Goal: Check status: Check status

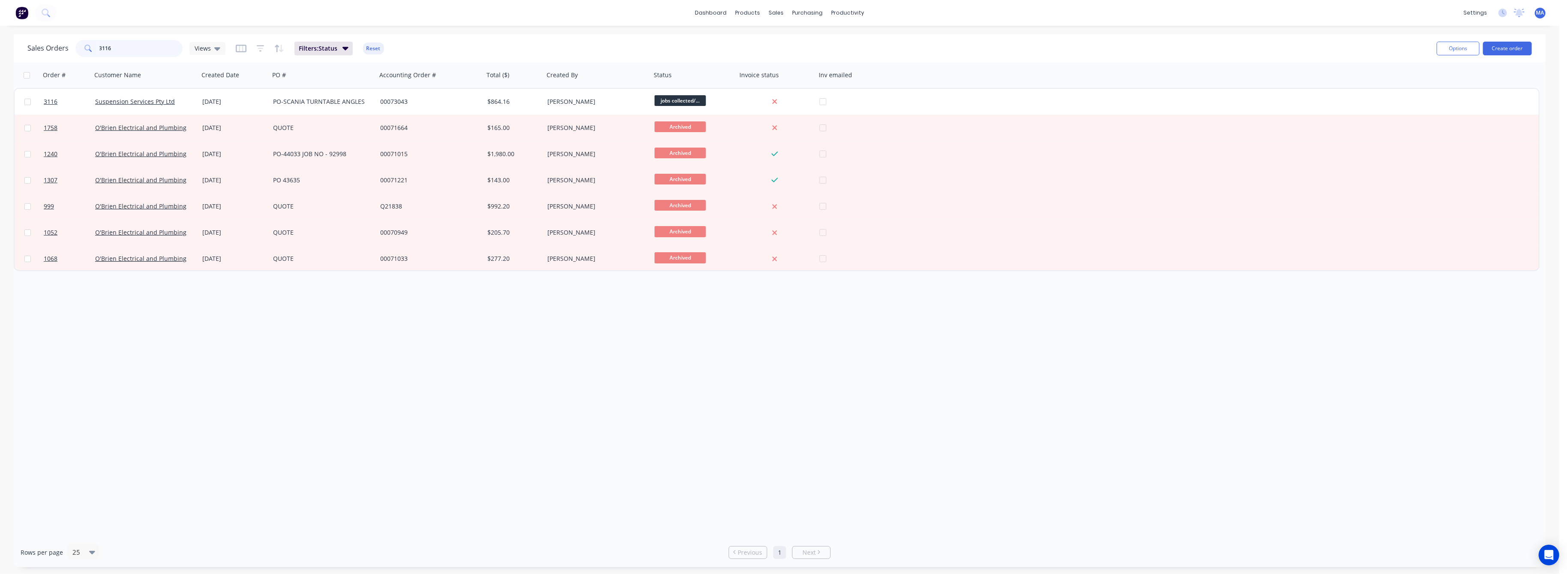
drag, startPoint x: 126, startPoint y: 52, endPoint x: 29, endPoint y: 49, distance: 97.0
click at [30, 49] on div "Sales Orders 3116 Views" at bounding box center [127, 49] width 198 height 17
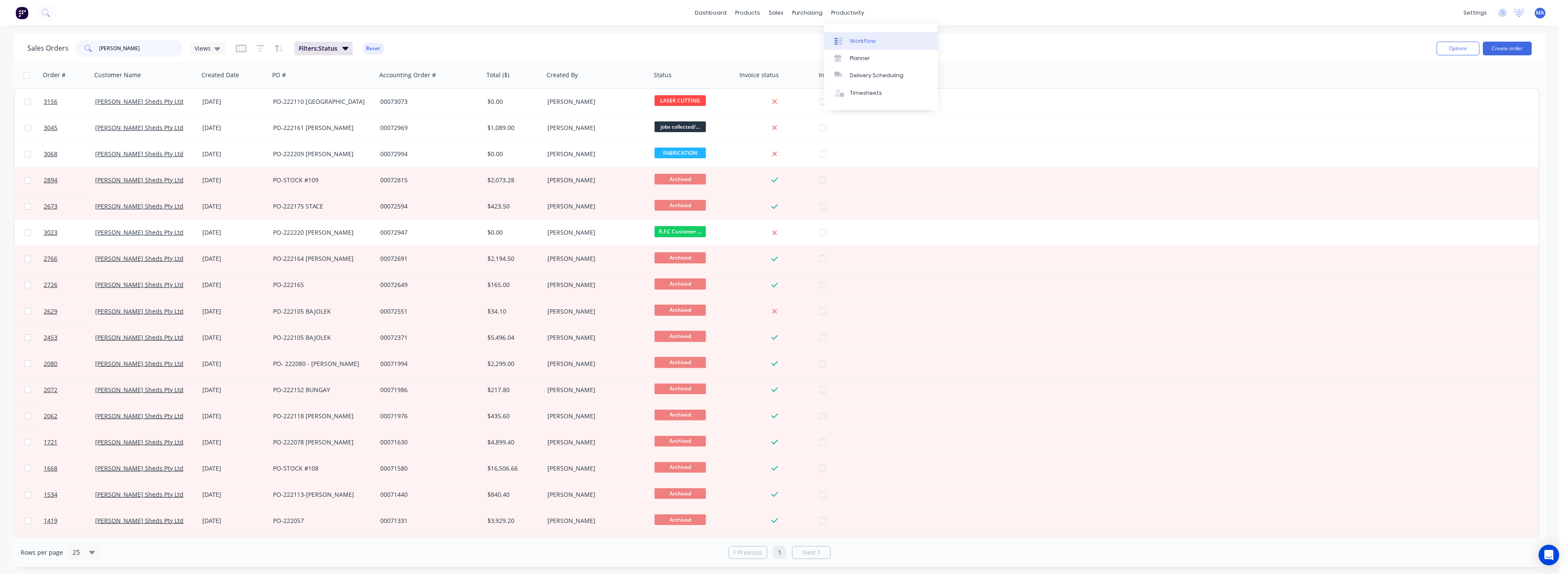
type input "[PERSON_NAME]"
click at [852, 42] on div "Workflow" at bounding box center [863, 41] width 25 height 8
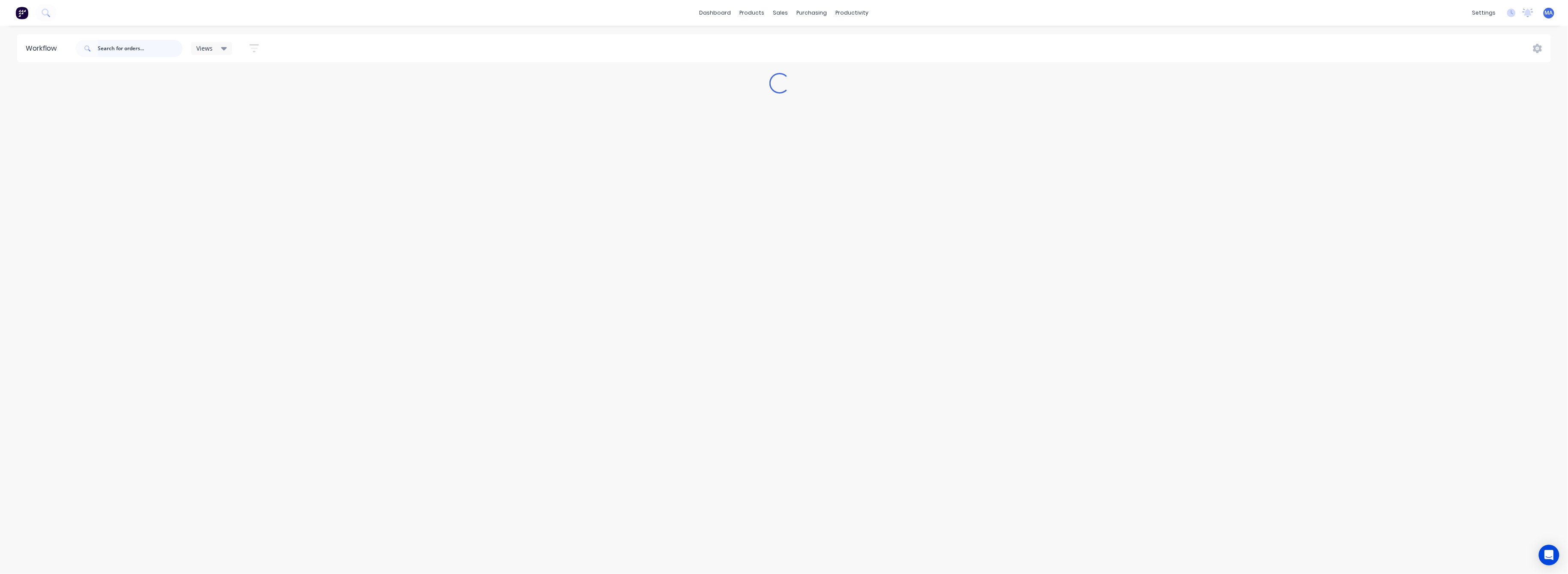
click at [132, 45] on input "text" at bounding box center [140, 49] width 85 height 17
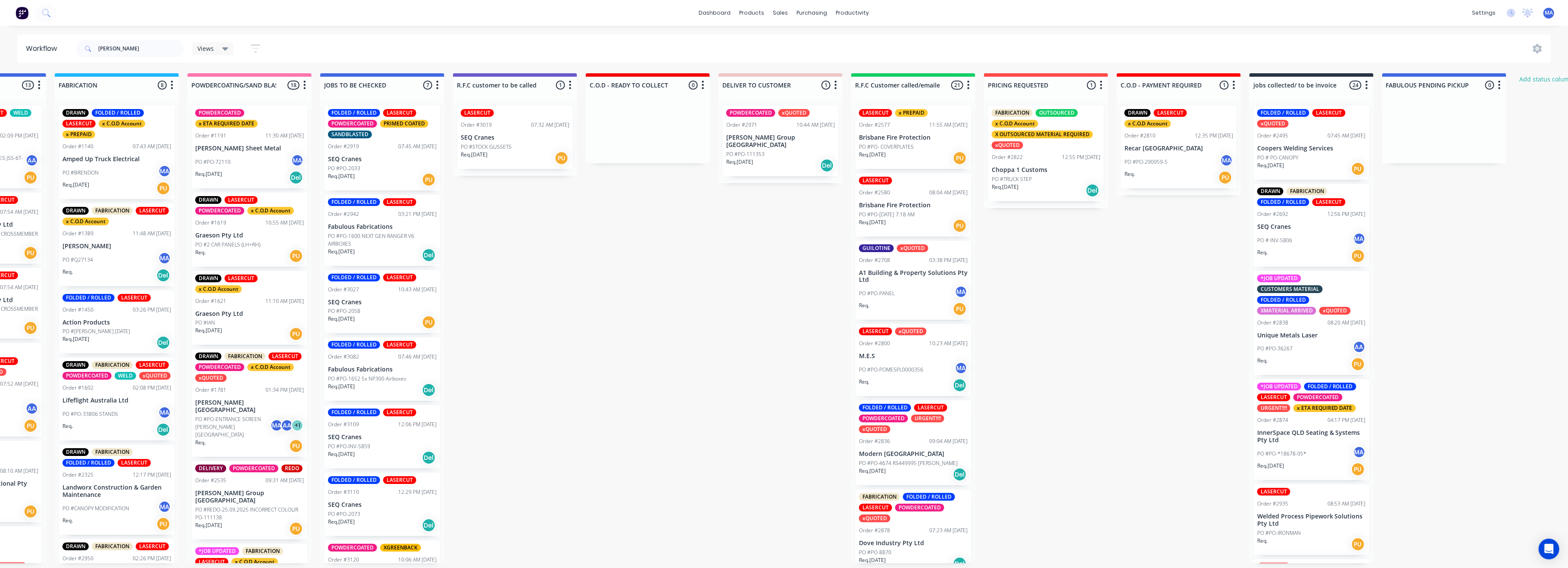
drag, startPoint x: 975, startPoint y: 358, endPoint x: 1096, endPoint y: 350, distance: 121.3
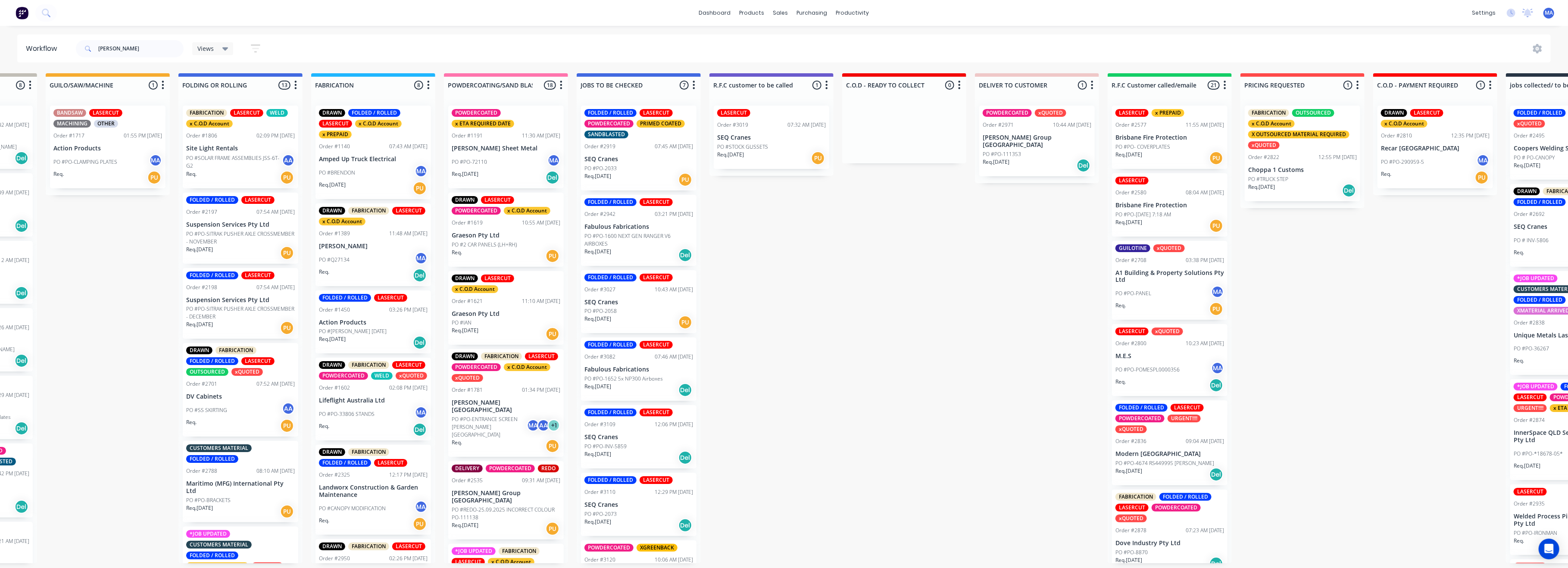
scroll to position [0, 86]
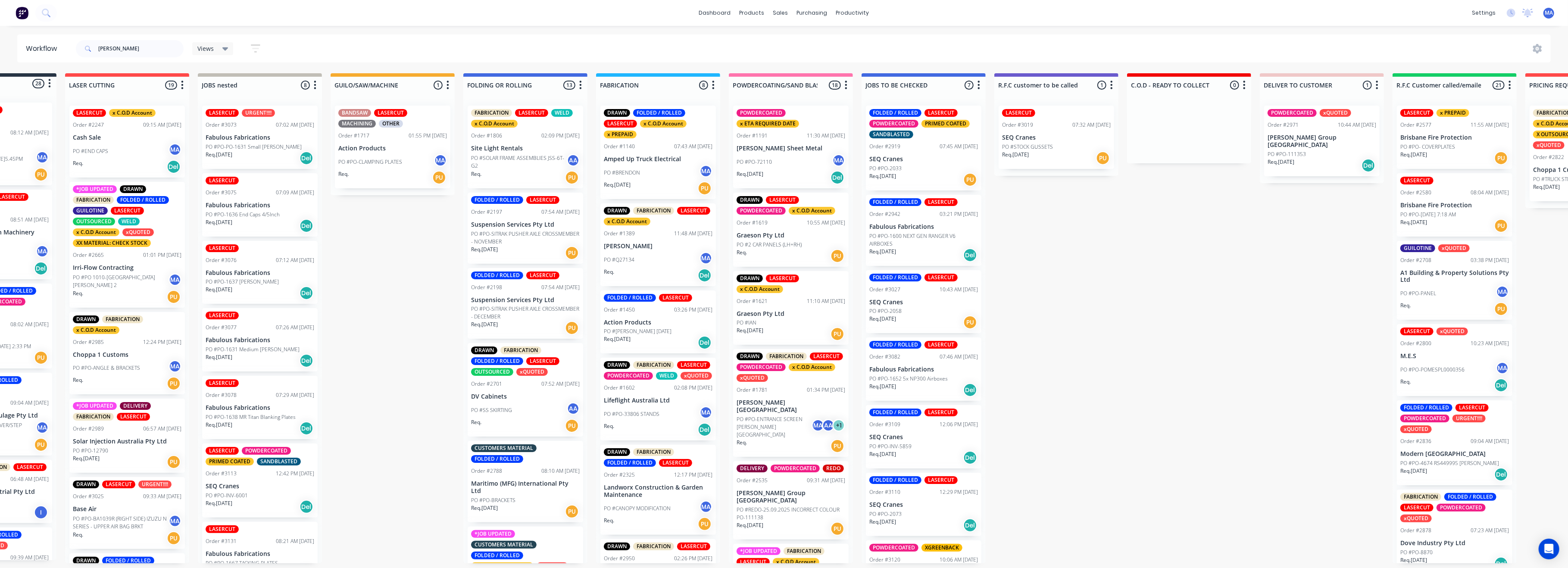
drag, startPoint x: 954, startPoint y: 291, endPoint x: 891, endPoint y: 296, distance: 63.2
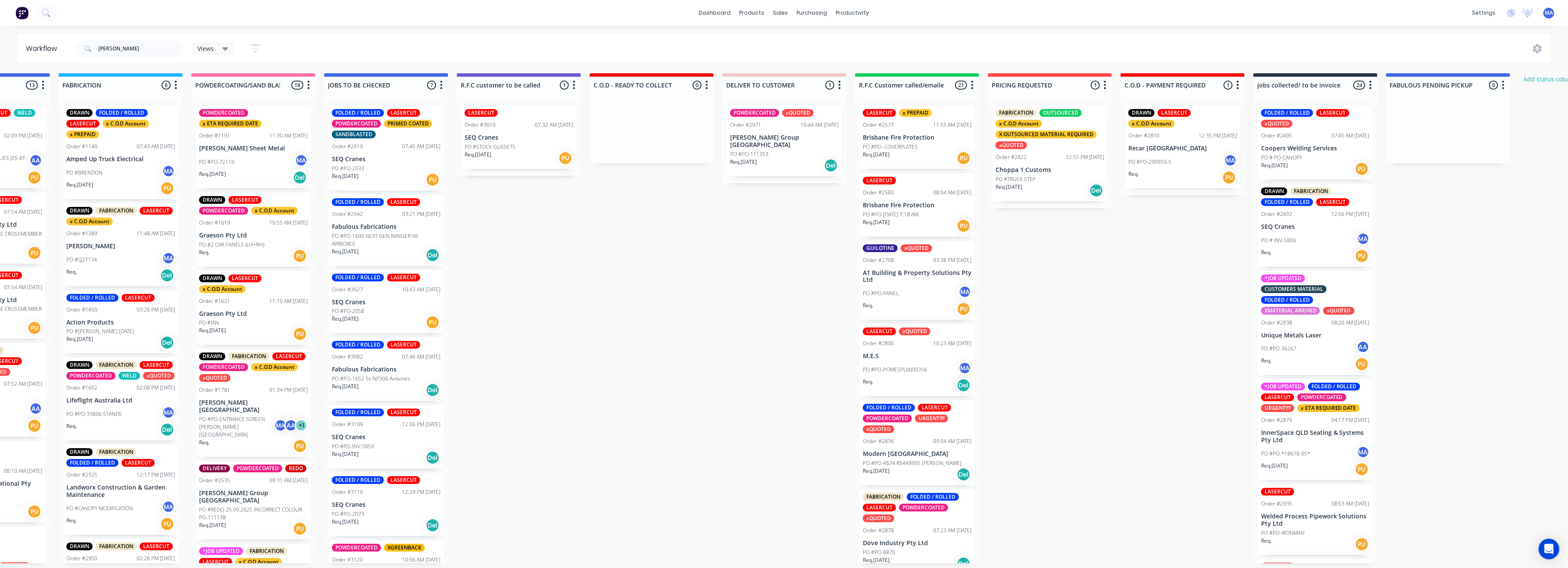
scroll to position [0, 744]
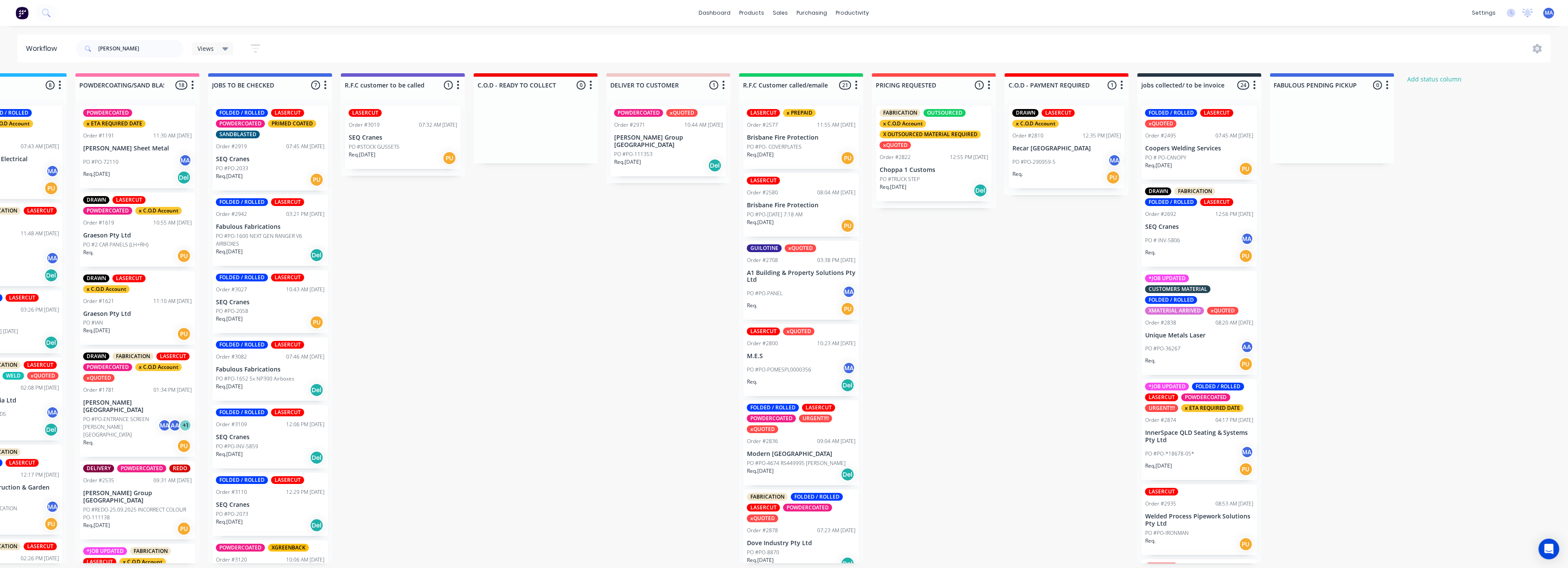
drag, startPoint x: 982, startPoint y: 280, endPoint x: 1055, endPoint y: 281, distance: 73.0
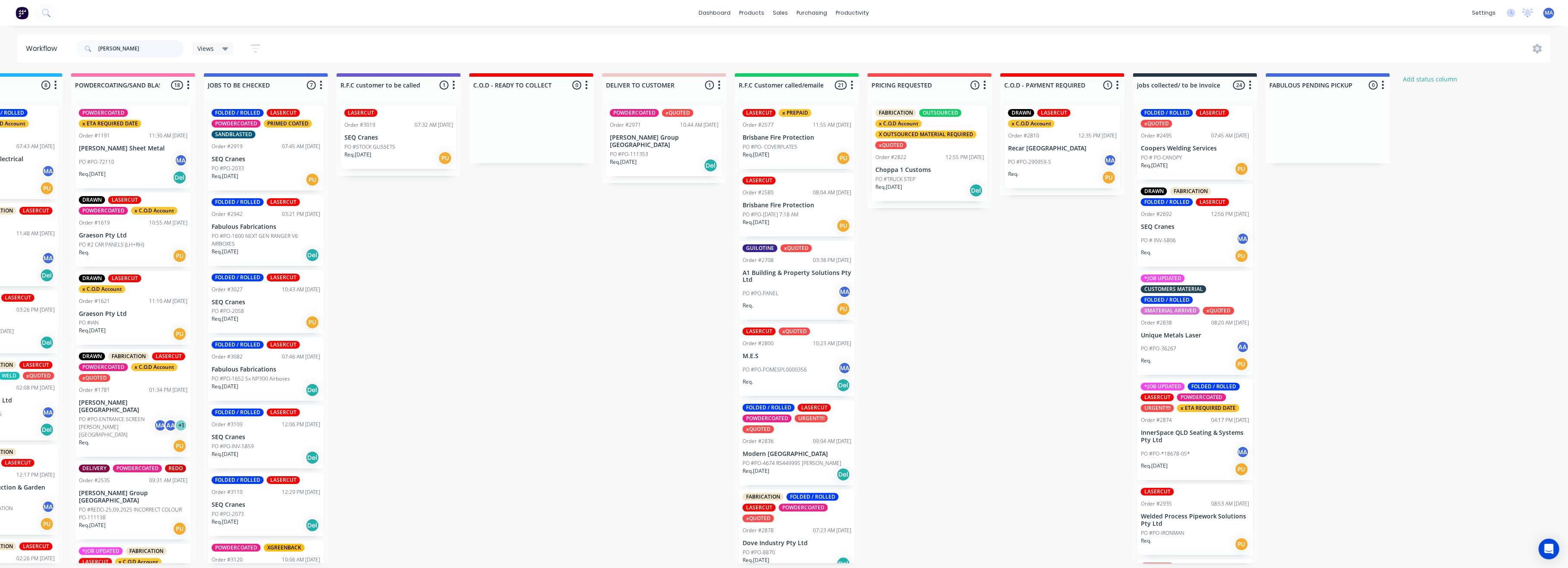
click at [154, 51] on input "[PERSON_NAME]" at bounding box center [140, 49] width 86 height 18
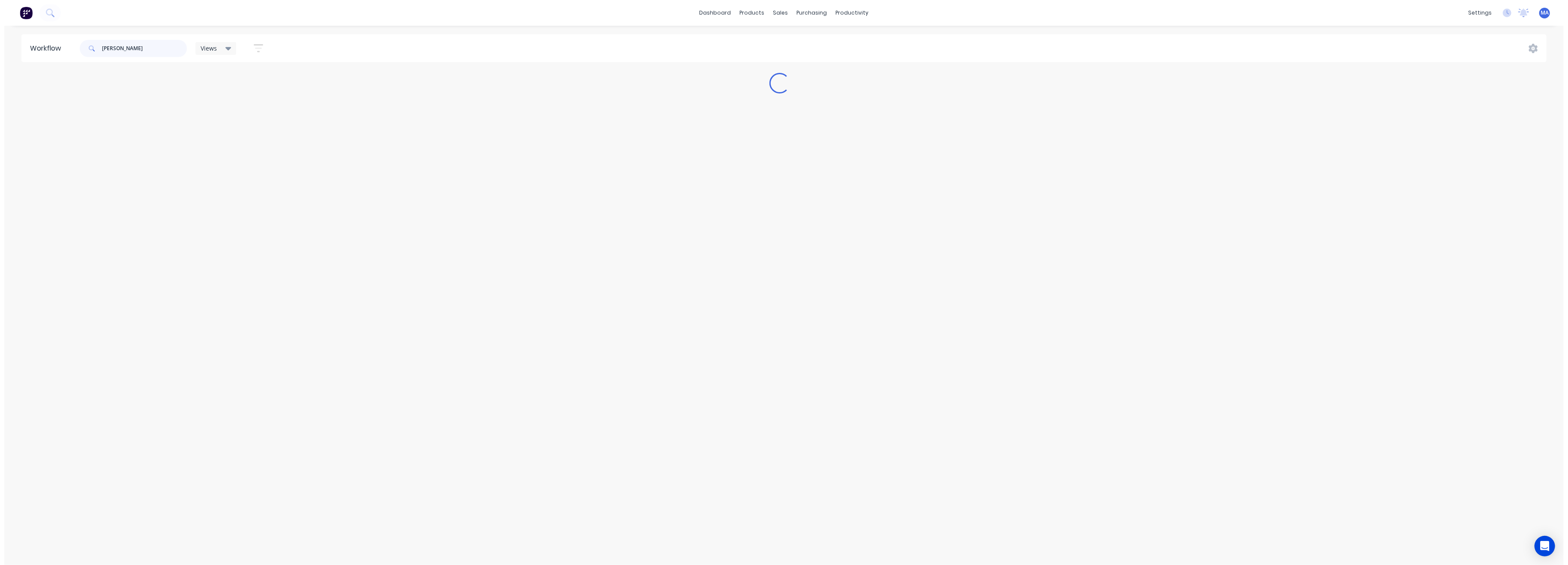
scroll to position [0, 0]
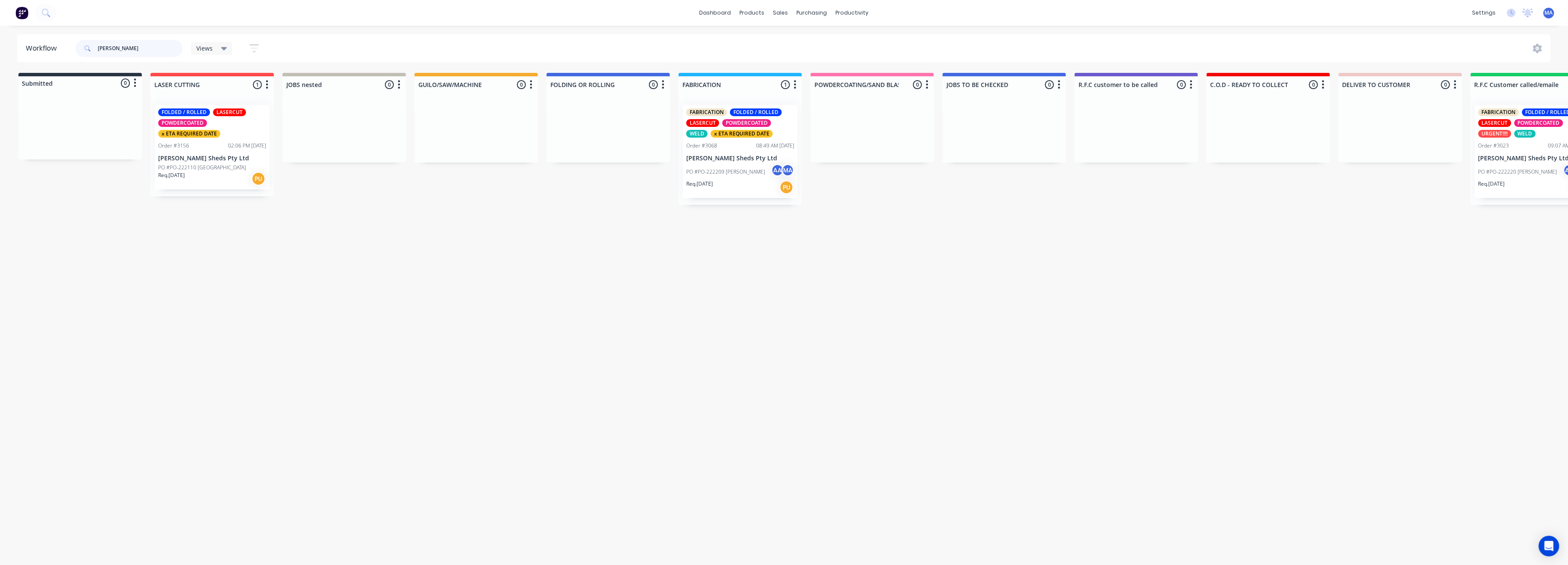
type input "[PERSON_NAME]"
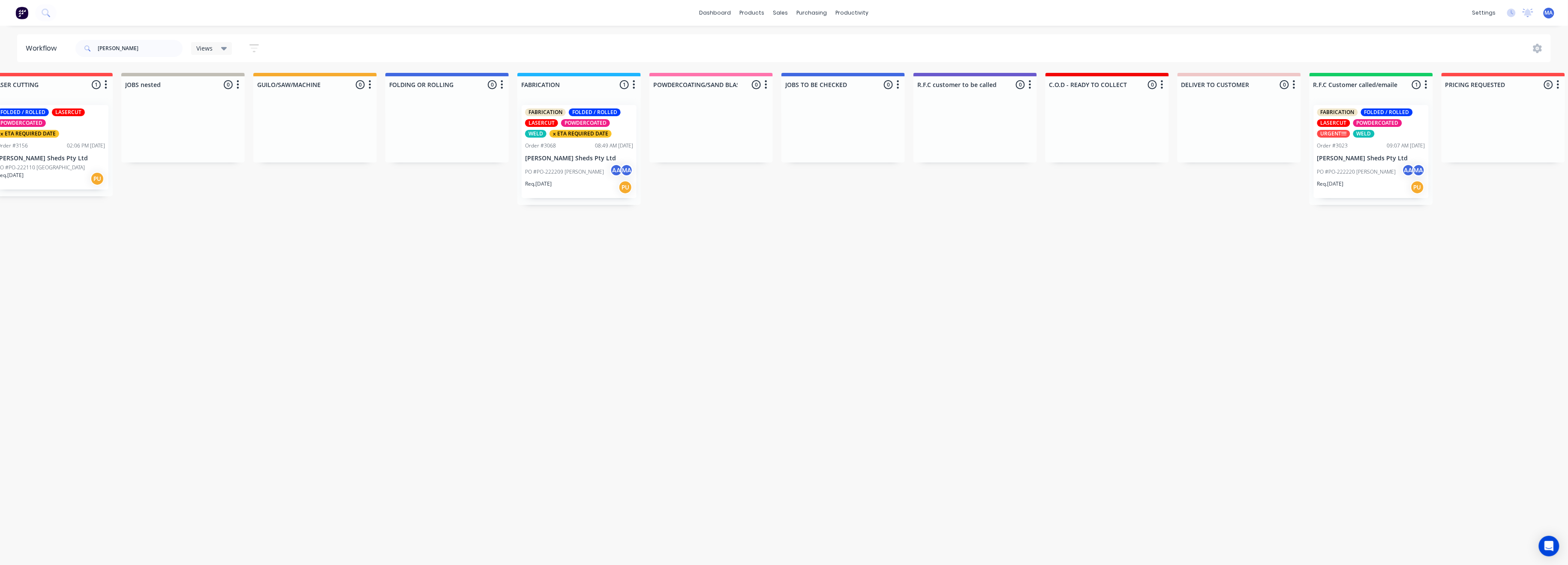
scroll to position [0, 731]
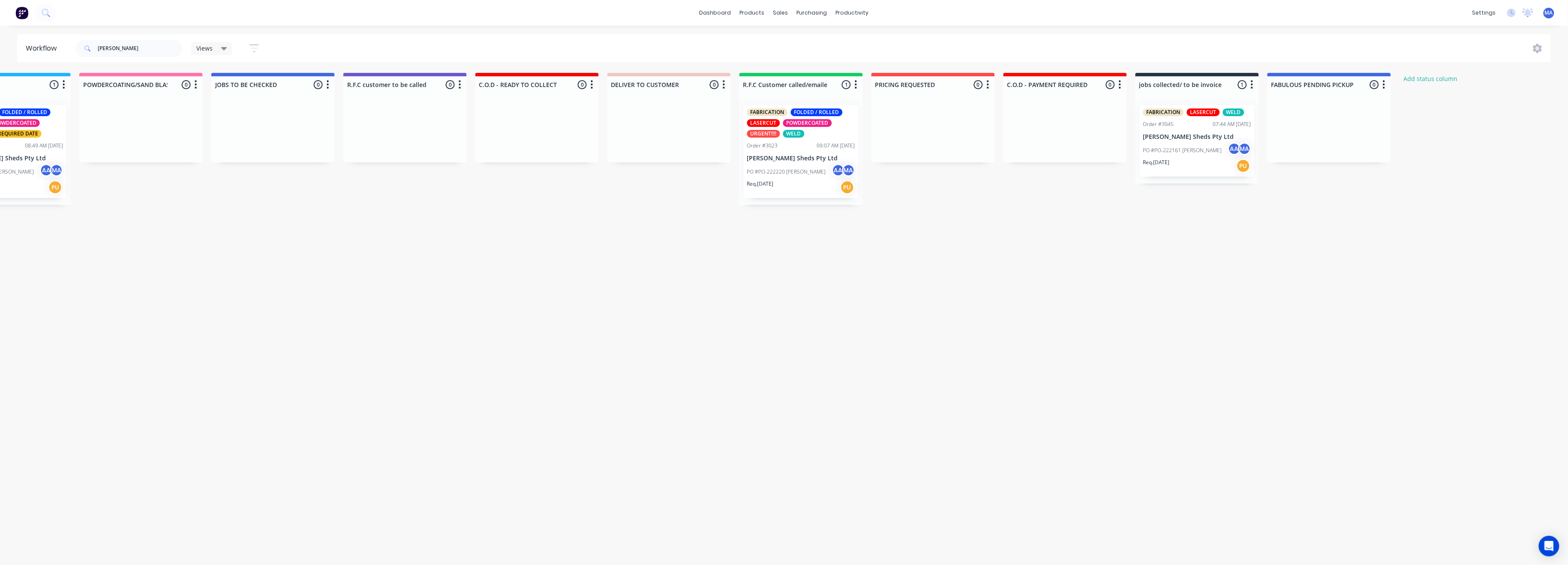
drag, startPoint x: 380, startPoint y: 286, endPoint x: 543, endPoint y: 313, distance: 165.2
click at [791, 187] on div "Req. [DATE] PU" at bounding box center [801, 188] width 108 height 15
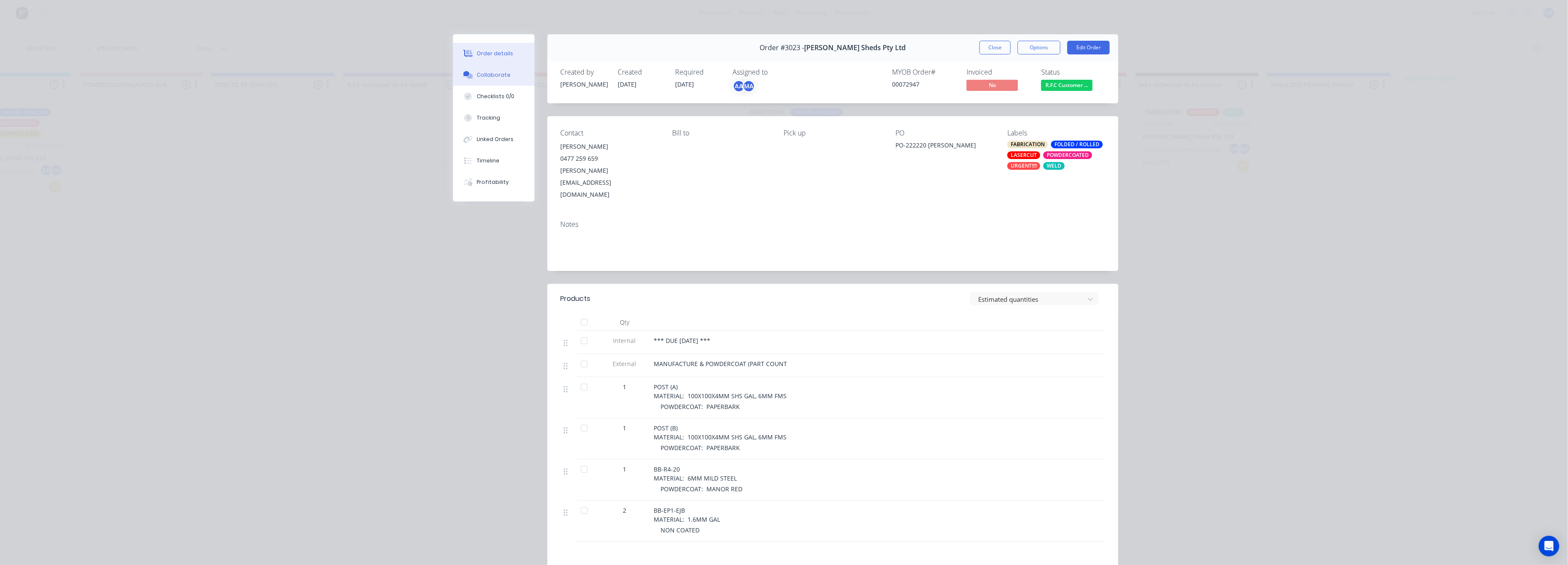
click at [490, 69] on button "Collaborate" at bounding box center [494, 74] width 81 height 21
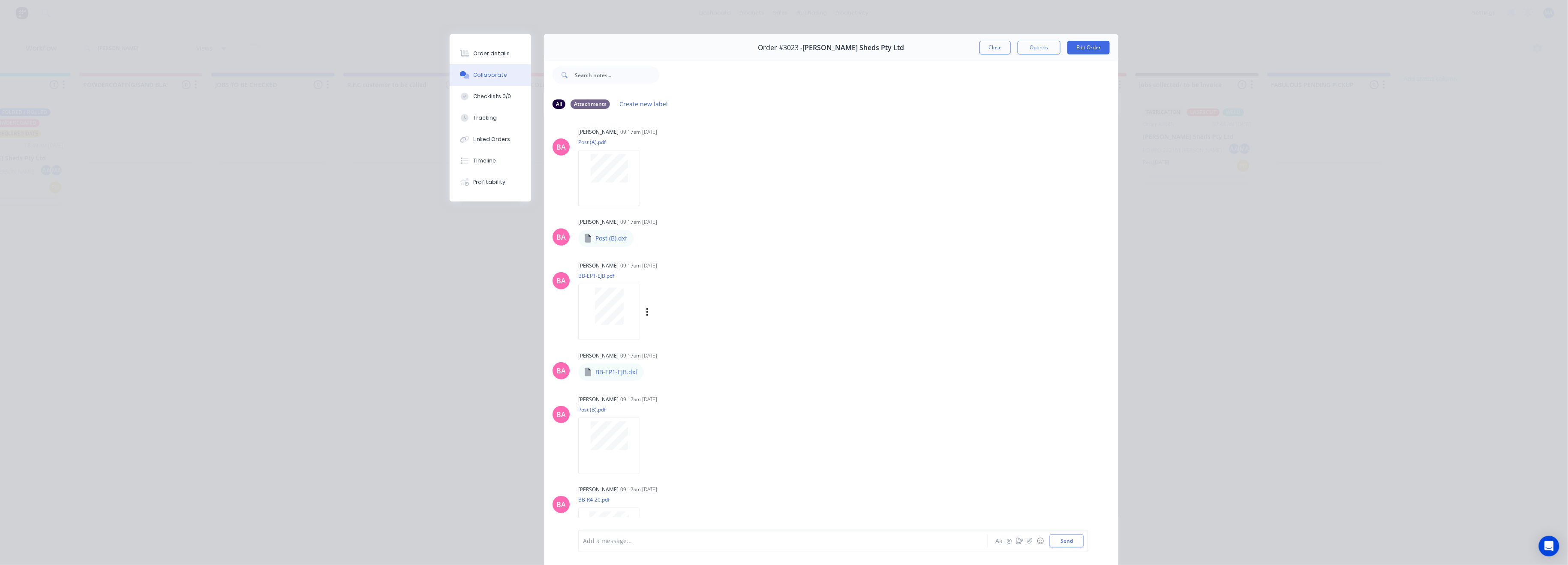
scroll to position [286, 0]
click at [596, 183] on div at bounding box center [609, 177] width 62 height 56
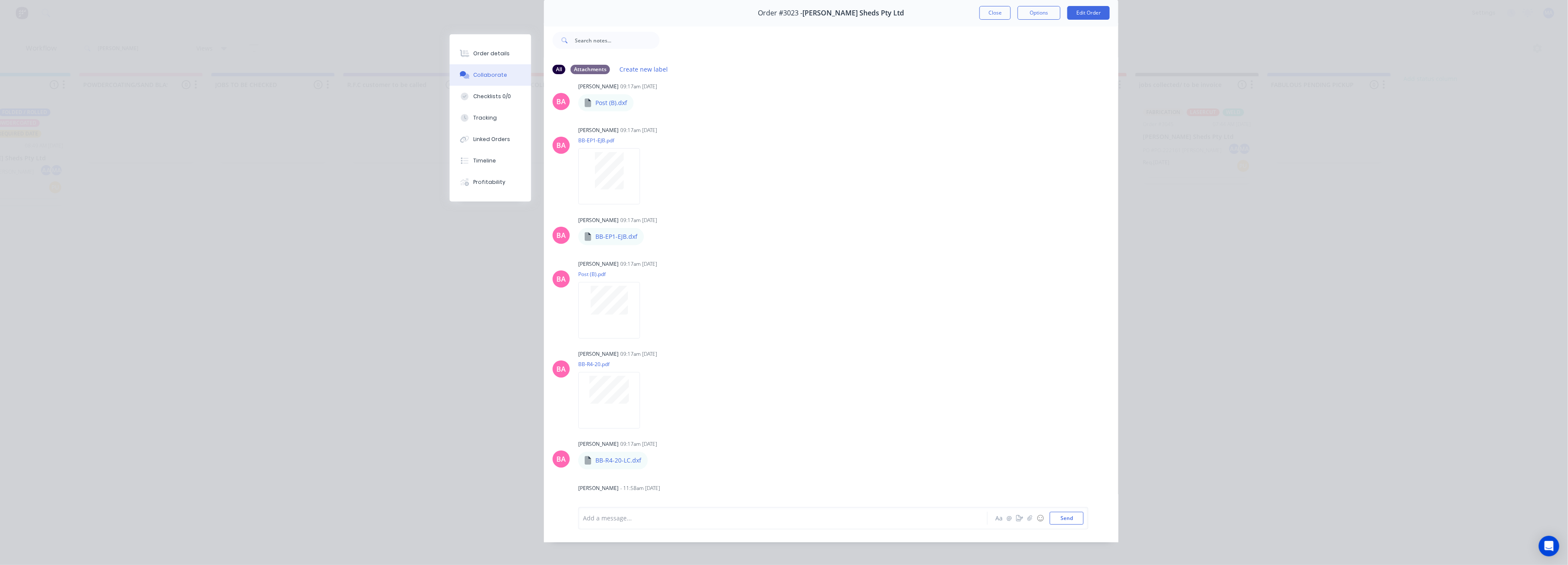
scroll to position [47, 0]
